Goal: Task Accomplishment & Management: Manage account settings

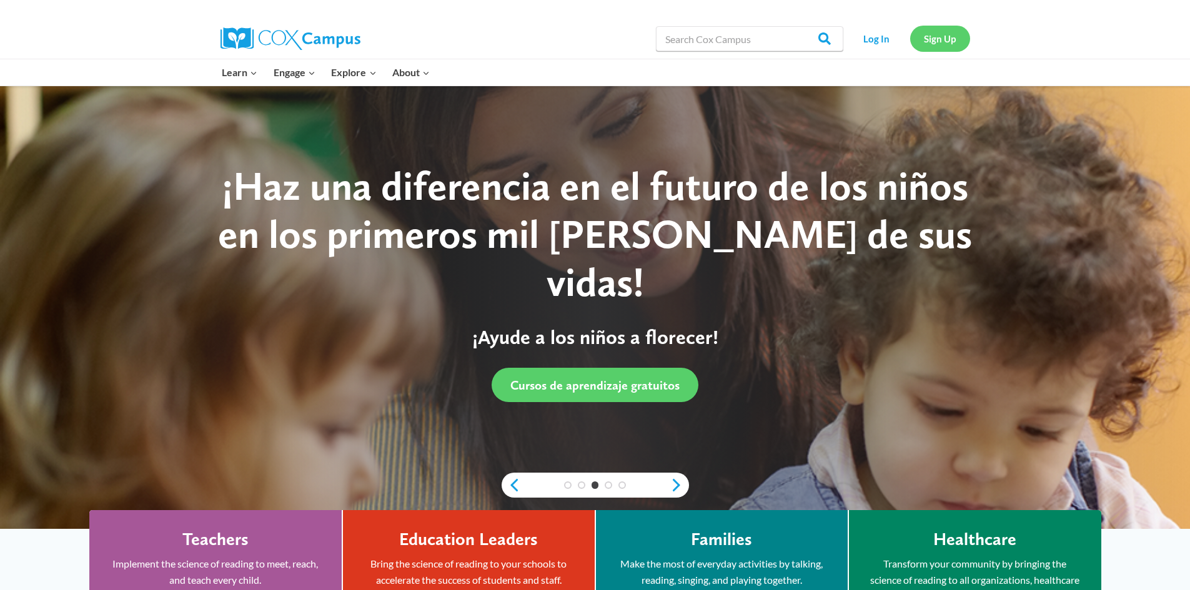
click at [932, 39] on link "Sign Up" at bounding box center [940, 39] width 60 height 26
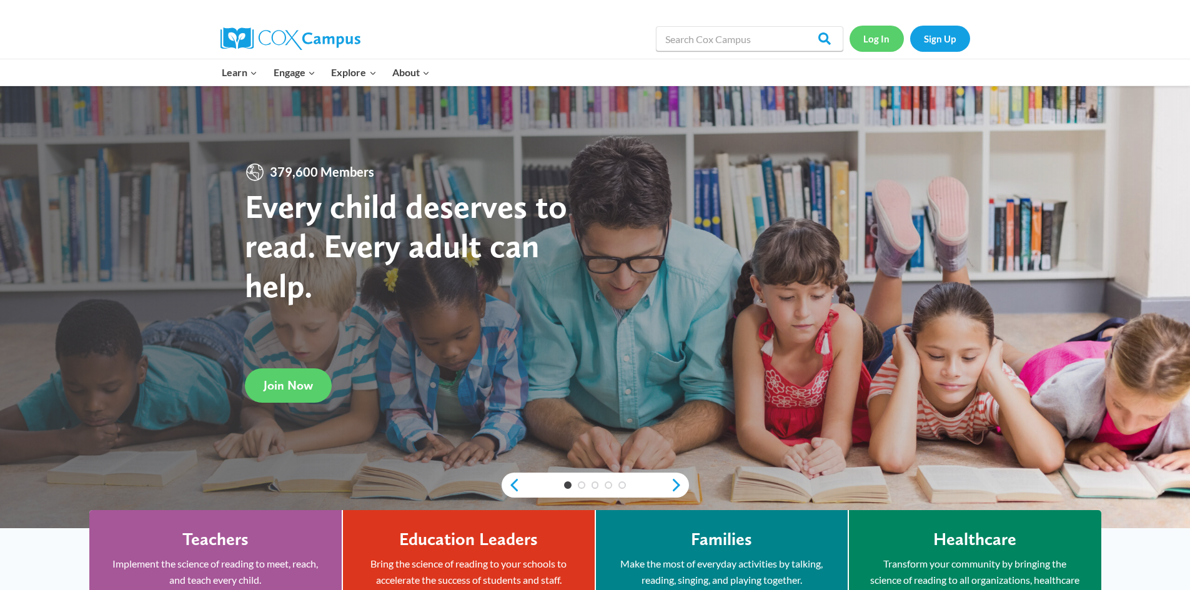
click at [865, 45] on link "Log In" at bounding box center [876, 39] width 54 height 26
